Goal: Entertainment & Leisure: Consume media (video, audio)

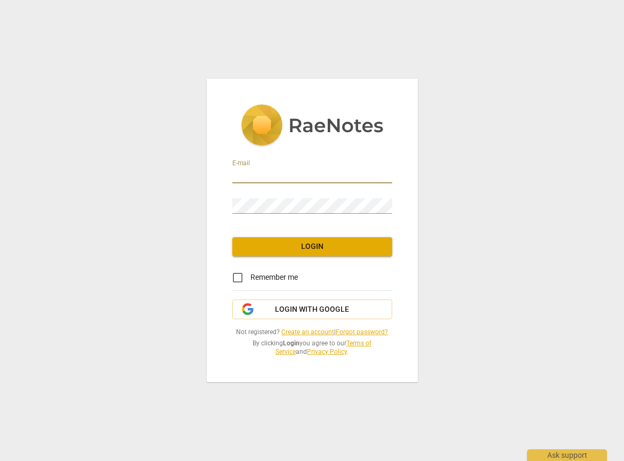
type input "[PERSON_NAME][EMAIL_ADDRESS][DOMAIN_NAME]"
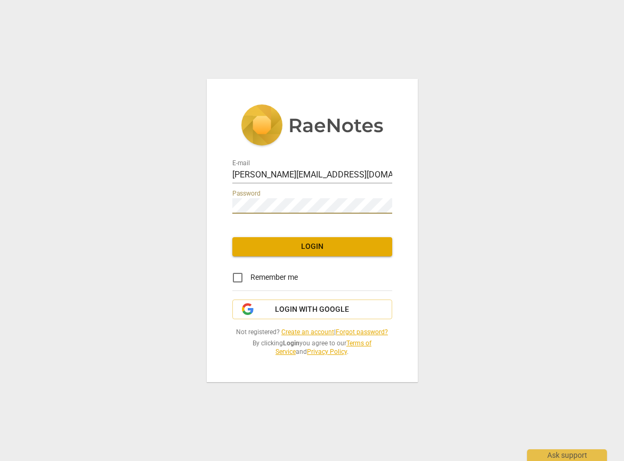
click at [321, 244] on span "Login" at bounding box center [312, 247] width 143 height 11
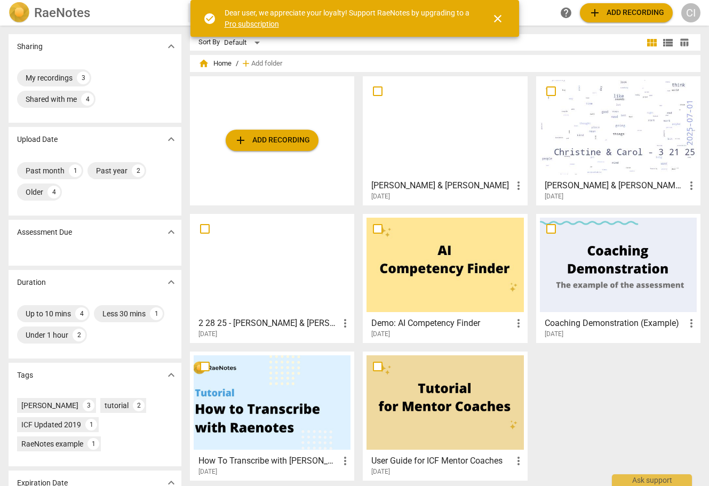
click at [418, 141] on div at bounding box center [444, 127] width 157 height 94
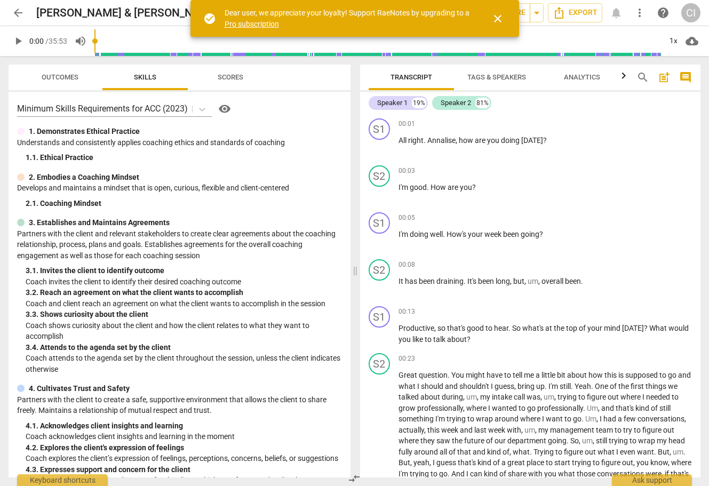
click at [496, 23] on span "close" at bounding box center [497, 18] width 13 height 13
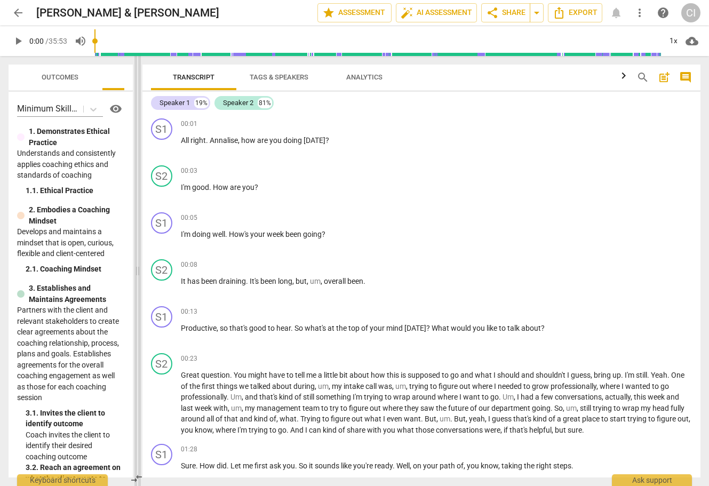
drag, startPoint x: 355, startPoint y: 269, endPoint x: 138, endPoint y: 266, distance: 217.6
click at [138, 266] on span at bounding box center [137, 271] width 6 height 430
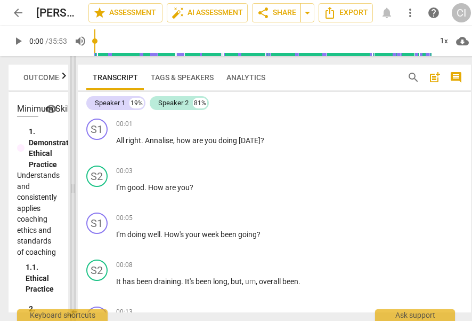
drag, startPoint x: 139, startPoint y: 189, endPoint x: 74, endPoint y: 191, distance: 64.6
click at [74, 191] on span at bounding box center [73, 188] width 6 height 265
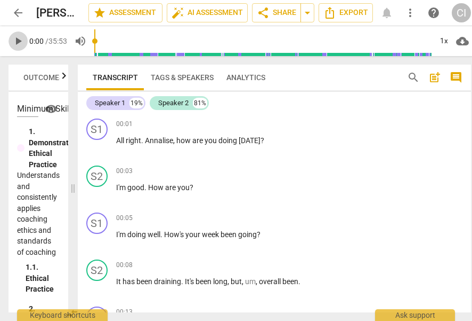
click at [21, 41] on span "play_arrow" at bounding box center [18, 41] width 13 height 13
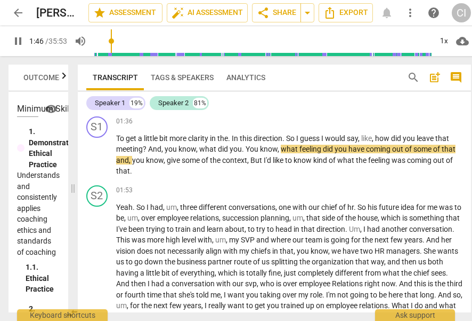
scroll to position [456, 0]
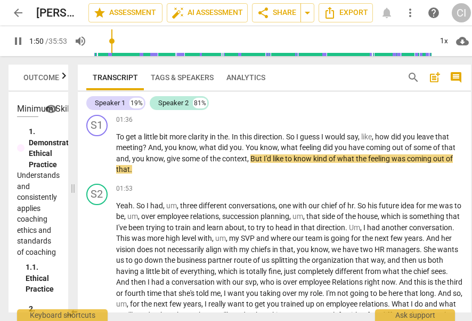
click at [13, 35] on span "pause" at bounding box center [18, 41] width 13 height 13
click at [16, 38] on span "play_arrow" at bounding box center [18, 41] width 13 height 13
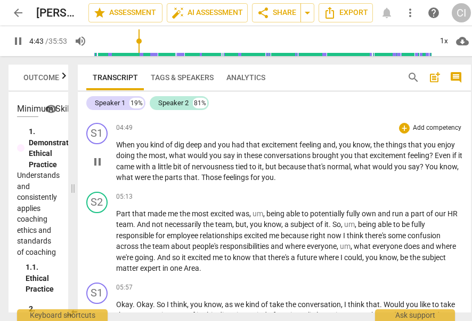
scroll to position [805, 0]
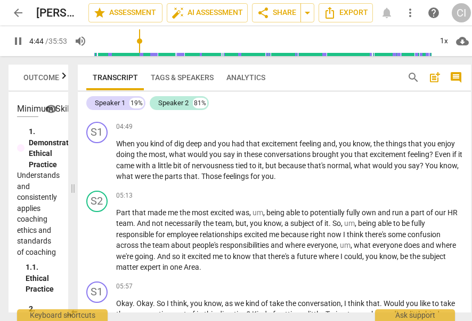
click at [19, 41] on span "pause" at bounding box center [18, 41] width 13 height 13
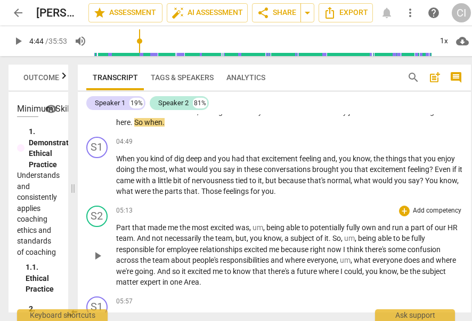
scroll to position [791, 0]
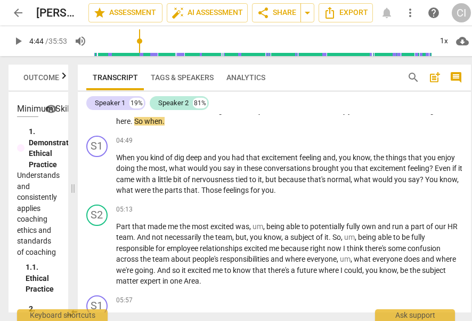
click at [15, 38] on span "play_arrow" at bounding box center [18, 41] width 13 height 13
click at [15, 45] on span "pause" at bounding box center [18, 41] width 13 height 13
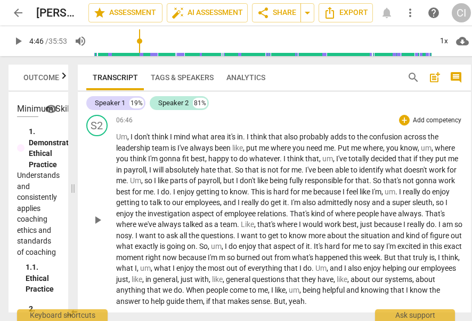
scroll to position [1219, 0]
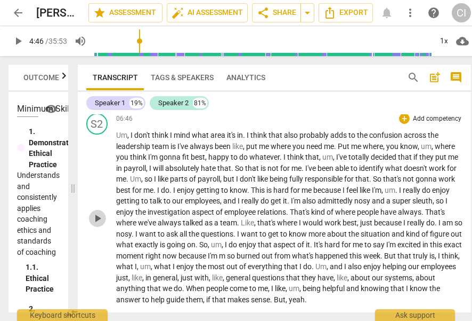
click at [97, 220] on span "play_arrow" at bounding box center [97, 218] width 13 height 13
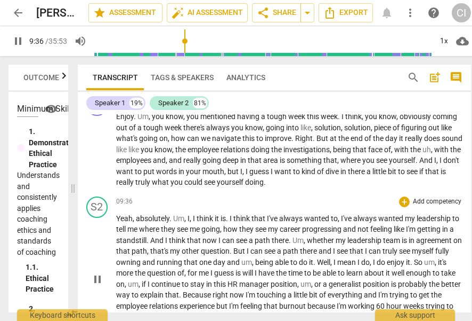
scroll to position [1532, 0]
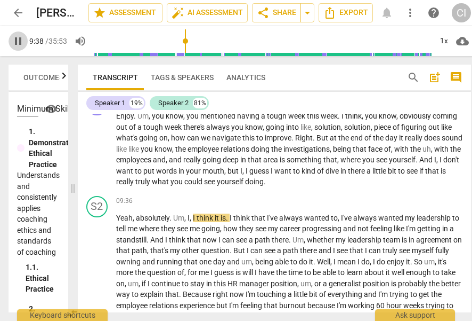
click at [15, 39] on span "pause" at bounding box center [18, 41] width 13 height 13
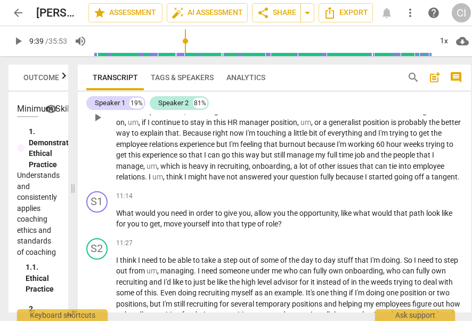
scroll to position [1702, 0]
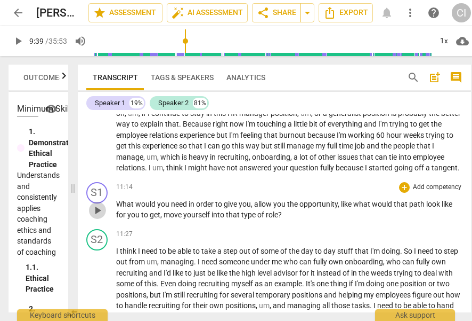
click at [97, 217] on span "play_arrow" at bounding box center [97, 210] width 13 height 13
click at [94, 217] on span "pause" at bounding box center [97, 210] width 13 height 13
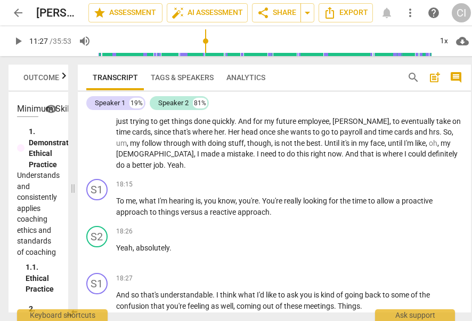
scroll to position [2676, 0]
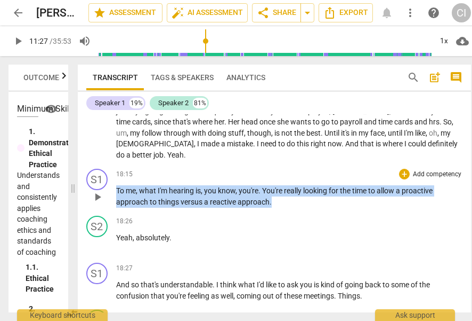
drag, startPoint x: 283, startPoint y: 211, endPoint x: 118, endPoint y: 191, distance: 166.0
click at [118, 191] on div "18:15 + Add competency keyboard_arrow_right To me , what I'm hearing is , you k…" at bounding box center [289, 188] width 347 height 38
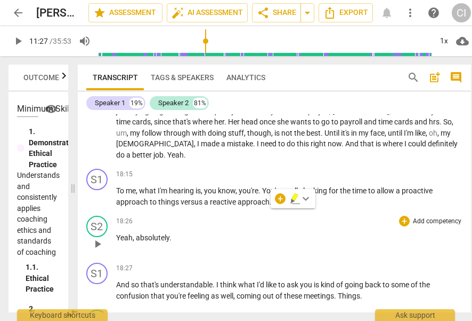
click at [359, 243] on p "Yeah , absolutely ." at bounding box center [289, 237] width 347 height 11
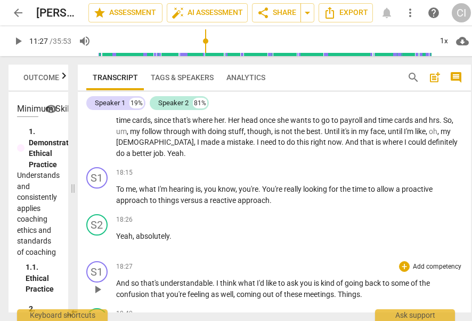
scroll to position [2689, 0]
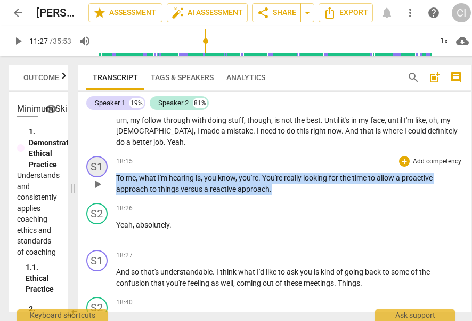
drag, startPoint x: 296, startPoint y: 202, endPoint x: 105, endPoint y: 178, distance: 192.5
click at [105, 178] on div "S1 play_arrow pause 18:15 + Add competency keyboard_arrow_right To me , what I'…" at bounding box center [275, 174] width 394 height 47
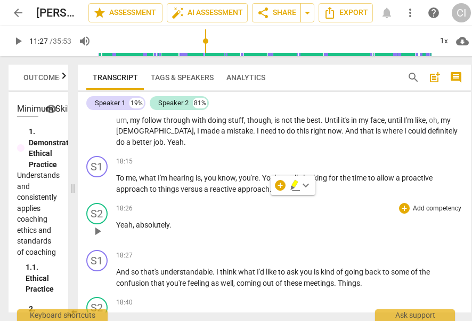
click at [299, 229] on div "18:26 + Add competency keyboard_arrow_right Yeah , absolutely ." at bounding box center [289, 222] width 347 height 38
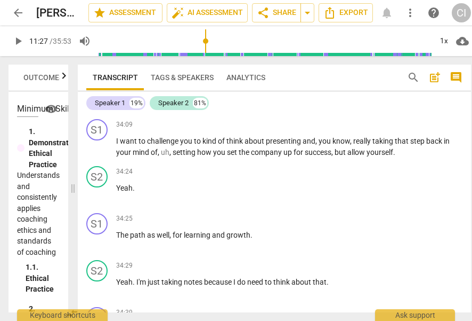
scroll to position [5019, 0]
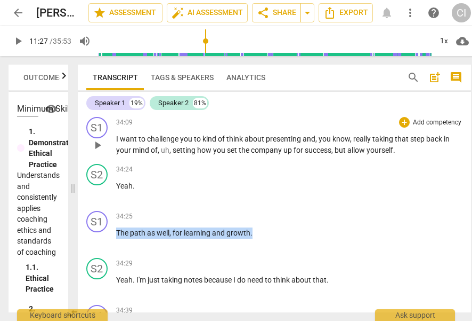
drag, startPoint x: 255, startPoint y: 257, endPoint x: 113, endPoint y: 157, distance: 173.8
click at [113, 157] on div "S1 play_arrow pause 00:01 + Add competency keyboard_arrow_right All right . [PE…" at bounding box center [275, 213] width 394 height 198
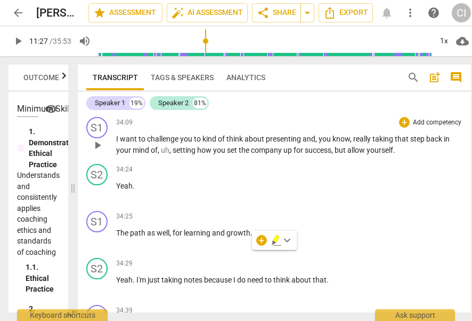
click at [193, 154] on span "setting" at bounding box center [185, 150] width 25 height 9
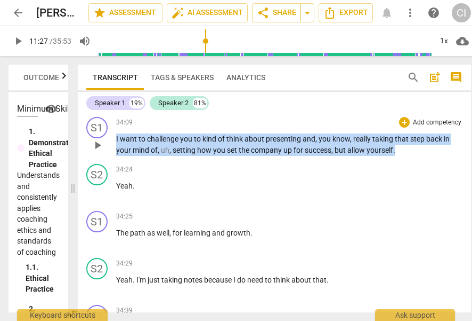
drag, startPoint x: 402, startPoint y: 172, endPoint x: 115, endPoint y: 159, distance: 287.2
click at [115, 159] on div "S1 play_arrow pause 34:09 + Add competency keyboard_arrow_right I want to chall…" at bounding box center [275, 136] width 394 height 47
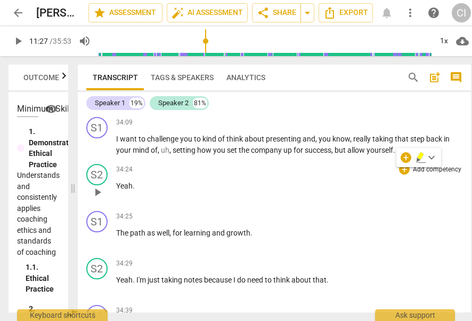
click at [197, 206] on div "S2 play_arrow pause 34:24 + Add competency keyboard_arrow_right Yeah ." at bounding box center [275, 182] width 394 height 47
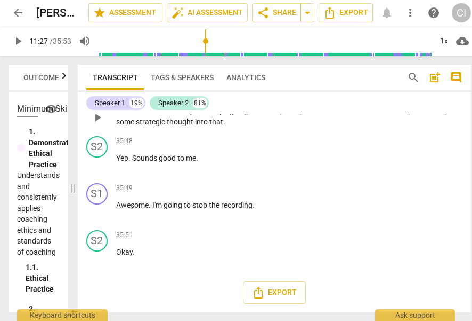
scroll to position [5499, 0]
type input "688"
